Goal: Book appointment/travel/reservation

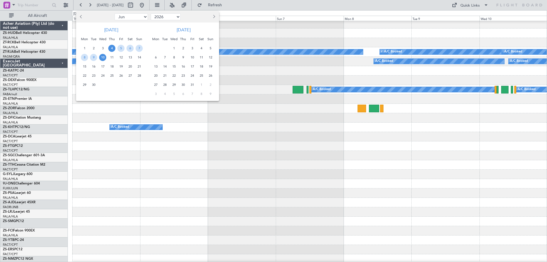
select select "6"
select select "2026"
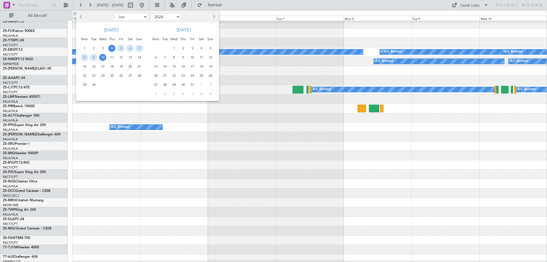
click at [80, 17] on button "Previous month" at bounding box center [81, 16] width 6 height 9
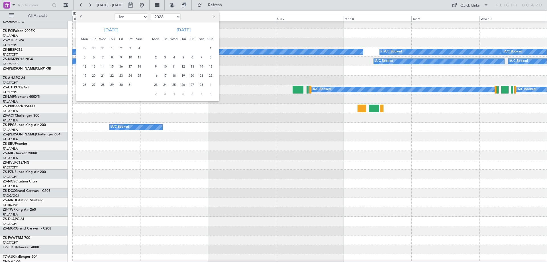
click at [80, 17] on button "Previous month" at bounding box center [81, 16] width 6 height 9
select select "12"
select select "2025"
click at [80, 17] on button "Previous month" at bounding box center [81, 16] width 6 height 9
click at [79, 17] on button "Previous month" at bounding box center [81, 16] width 6 height 9
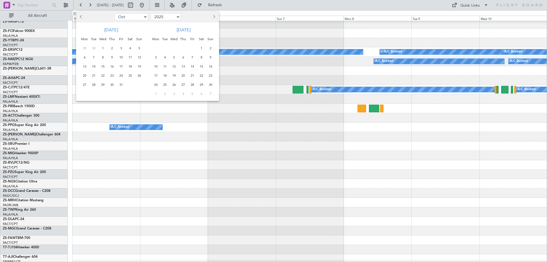
click at [82, 16] on span "Previous month" at bounding box center [81, 16] width 3 height 3
click at [81, 17] on span "Previous month" at bounding box center [81, 16] width 3 height 3
click at [192, 49] on span "5" at bounding box center [192, 48] width 7 height 7
click at [182, 60] on span "11" at bounding box center [183, 57] width 7 height 7
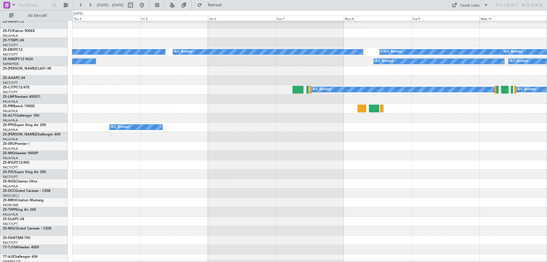
select select "9"
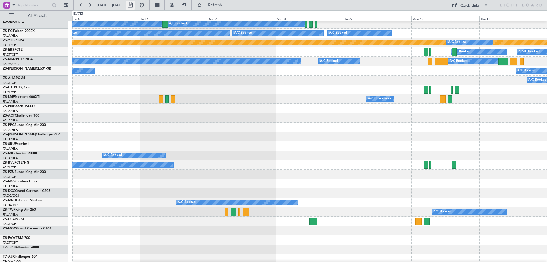
click at [135, 7] on button at bounding box center [130, 5] width 9 height 9
select select "9"
select select "2025"
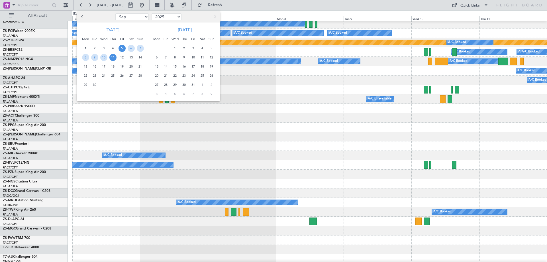
click at [122, 47] on span "5" at bounding box center [122, 48] width 7 height 7
click at [96, 57] on span "9" at bounding box center [94, 57] width 7 height 7
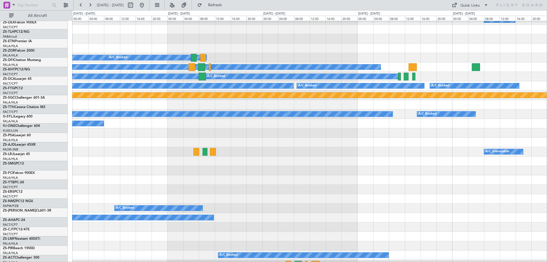
scroll to position [57, 0]
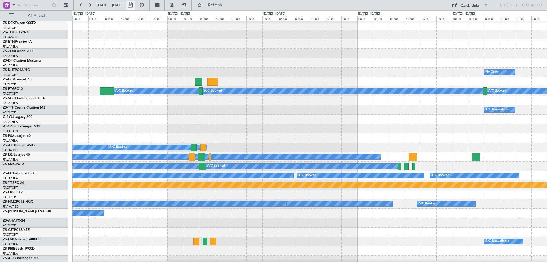
click at [135, 6] on button at bounding box center [130, 5] width 9 height 9
select select "9"
select select "2025"
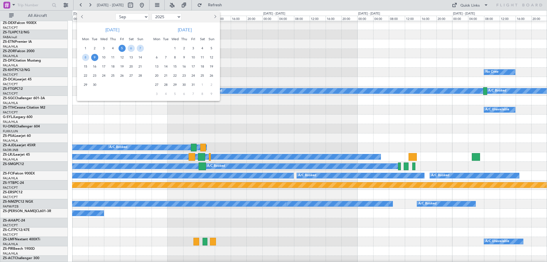
click at [121, 50] on span "5" at bounding box center [122, 48] width 7 height 7
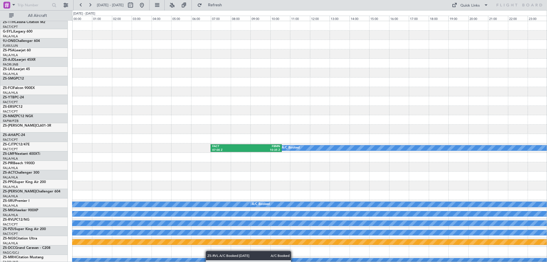
scroll to position [0, 0]
